Goal: Transaction & Acquisition: Download file/media

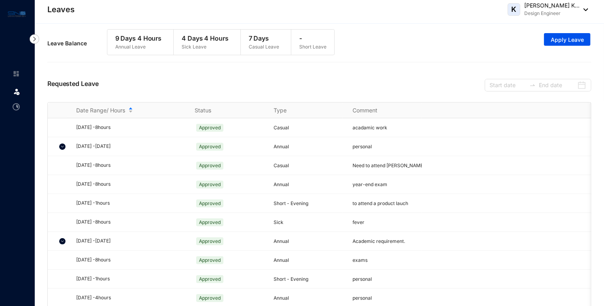
click at [585, 9] on img at bounding box center [583, 9] width 9 height 3
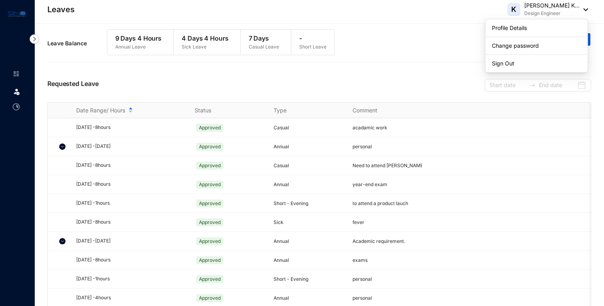
click at [21, 13] on img at bounding box center [17, 13] width 18 height 9
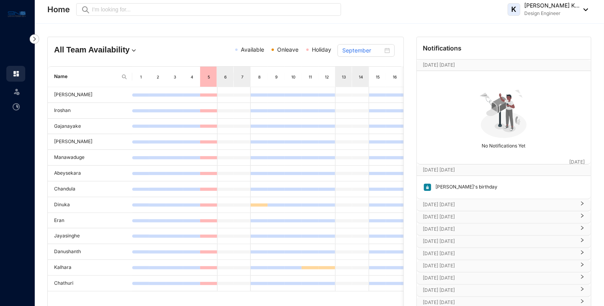
click at [585, 7] on div "K [PERSON_NAME] K... Design Engineer" at bounding box center [547, 10] width 80 height 16
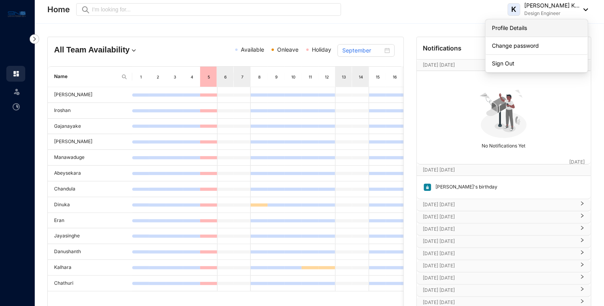
drag, startPoint x: 500, startPoint y: 28, endPoint x: 34, endPoint y: 160, distance: 483.8
click at [500, 28] on link "Profile Details" at bounding box center [537, 28] width 90 height 8
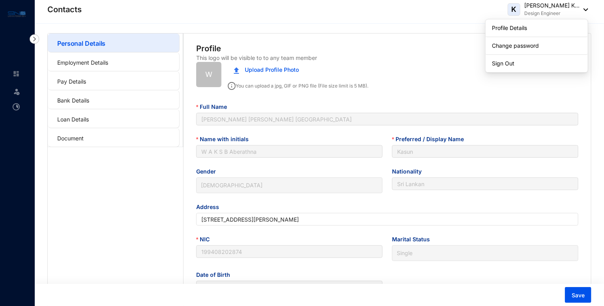
type input "[DATE]"
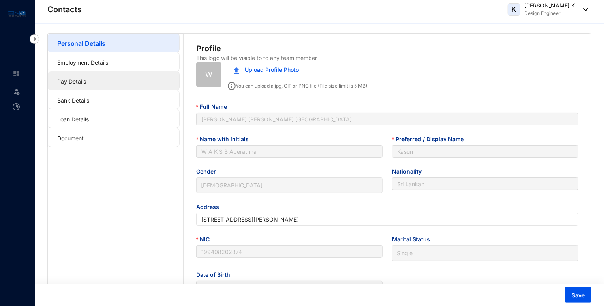
click at [79, 81] on link "Pay Details" at bounding box center [71, 81] width 29 height 7
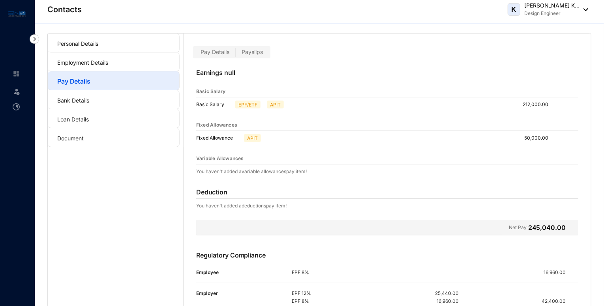
click at [587, 15] on header "Contacts K [PERSON_NAME] K... Design Engineer" at bounding box center [319, 12] width 569 height 24
click at [581, 8] on img at bounding box center [583, 9] width 9 height 3
click at [586, 9] on img at bounding box center [583, 9] width 9 height 3
click at [67, 139] on link "Document" at bounding box center [70, 138] width 26 height 7
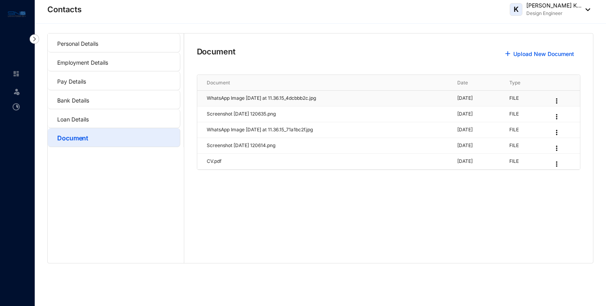
click at [475, 98] on p "[DATE]" at bounding box center [478, 98] width 43 height 7
click at [561, 98] on img at bounding box center [557, 101] width 8 height 8
click at [533, 118] on td "FILE" at bounding box center [521, 115] width 43 height 16
click at [561, 99] on img at bounding box center [557, 101] width 8 height 8
click at [521, 112] on link "Download" at bounding box center [508, 114] width 26 height 7
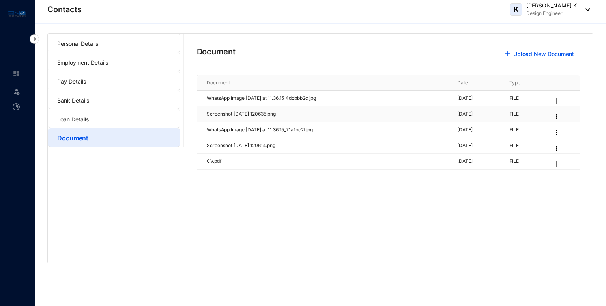
click at [561, 115] on img at bounding box center [557, 117] width 8 height 8
click at [521, 128] on link "Download" at bounding box center [508, 130] width 26 height 7
click at [561, 132] on img at bounding box center [557, 133] width 8 height 8
click at [561, 131] on img at bounding box center [557, 133] width 8 height 8
click at [521, 143] on link "Download" at bounding box center [508, 145] width 26 height 7
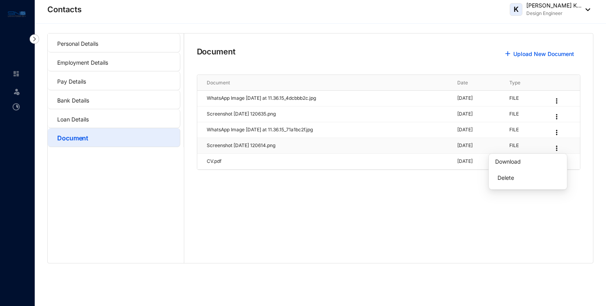
click at [561, 146] on img at bounding box center [557, 148] width 8 height 8
click at [561, 149] on img at bounding box center [557, 148] width 8 height 8
click at [521, 161] on link "Download" at bounding box center [508, 161] width 26 height 7
click at [561, 165] on img at bounding box center [557, 164] width 8 height 8
click at [521, 177] on link "Download" at bounding box center [508, 177] width 26 height 7
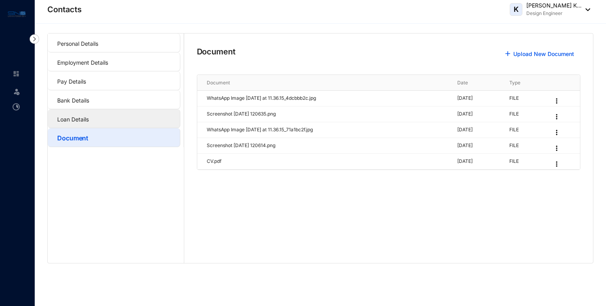
click at [84, 122] on link "Loan Details" at bounding box center [73, 119] width 32 height 7
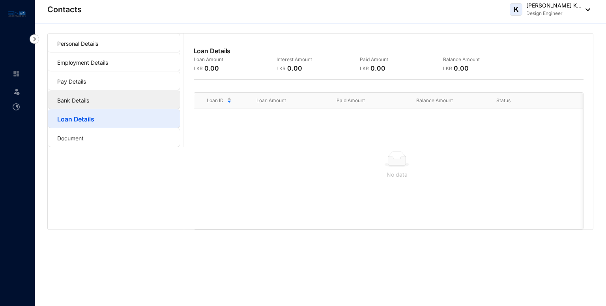
click at [80, 97] on link "Bank Details" at bounding box center [73, 100] width 32 height 7
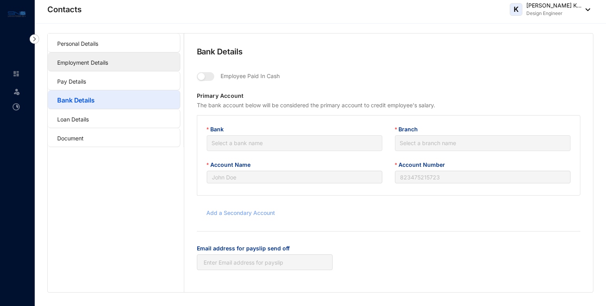
type input "W A K S B Aberathna"
type input "108157032994"
type input "[EMAIL_ADDRESS][DOMAIN_NAME]"
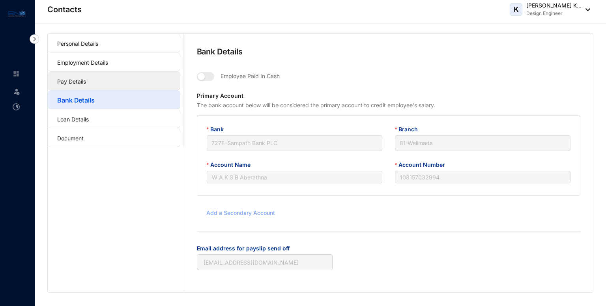
click at [79, 82] on link "Pay Details" at bounding box center [71, 81] width 29 height 7
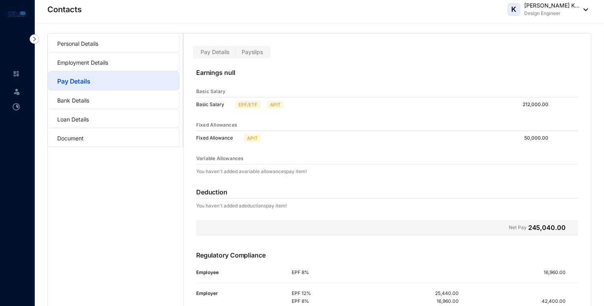
click at [215, 54] on span "Pay Details" at bounding box center [214, 52] width 29 height 7
click at [195, 54] on input "Pay Details" at bounding box center [195, 54] width 0 height 0
click at [251, 50] on span "Payslips" at bounding box center [251, 52] width 21 height 7
click at [236, 54] on input "Payslips" at bounding box center [236, 54] width 0 height 0
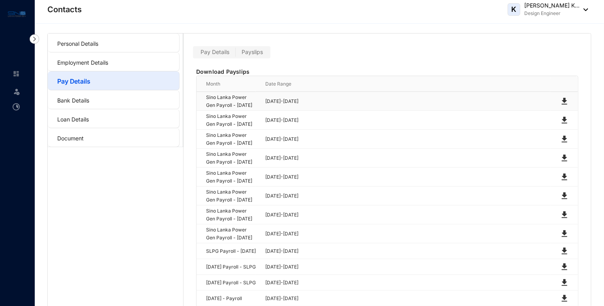
click at [563, 101] on img at bounding box center [563, 101] width 9 height 9
click at [213, 52] on span "Pay Details" at bounding box center [214, 52] width 29 height 7
click at [195, 54] on input "Pay Details" at bounding box center [195, 54] width 0 height 0
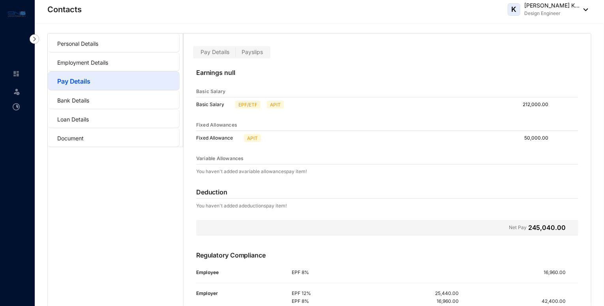
click at [242, 54] on span "Payslips" at bounding box center [251, 52] width 21 height 7
click at [236, 54] on input "Payslips" at bounding box center [236, 54] width 0 height 0
